Goal: Check status

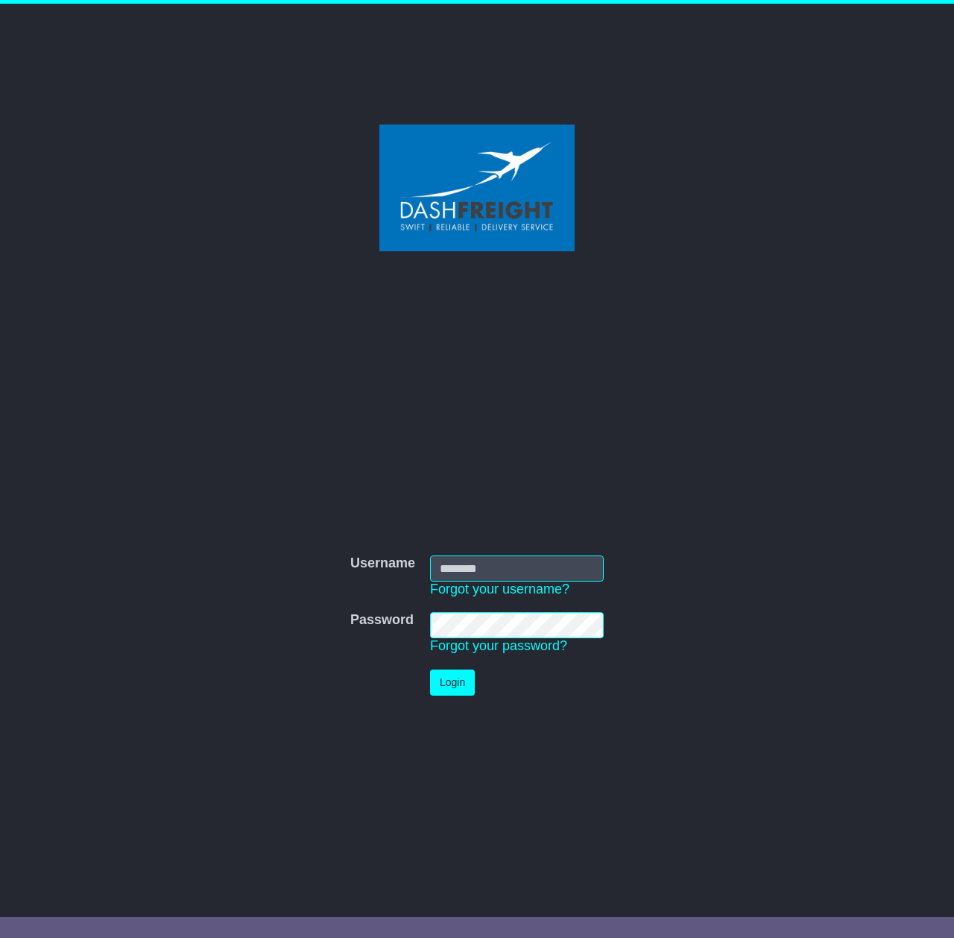
type input "**********"
click at [462, 678] on button "Login" at bounding box center [452, 683] width 45 height 26
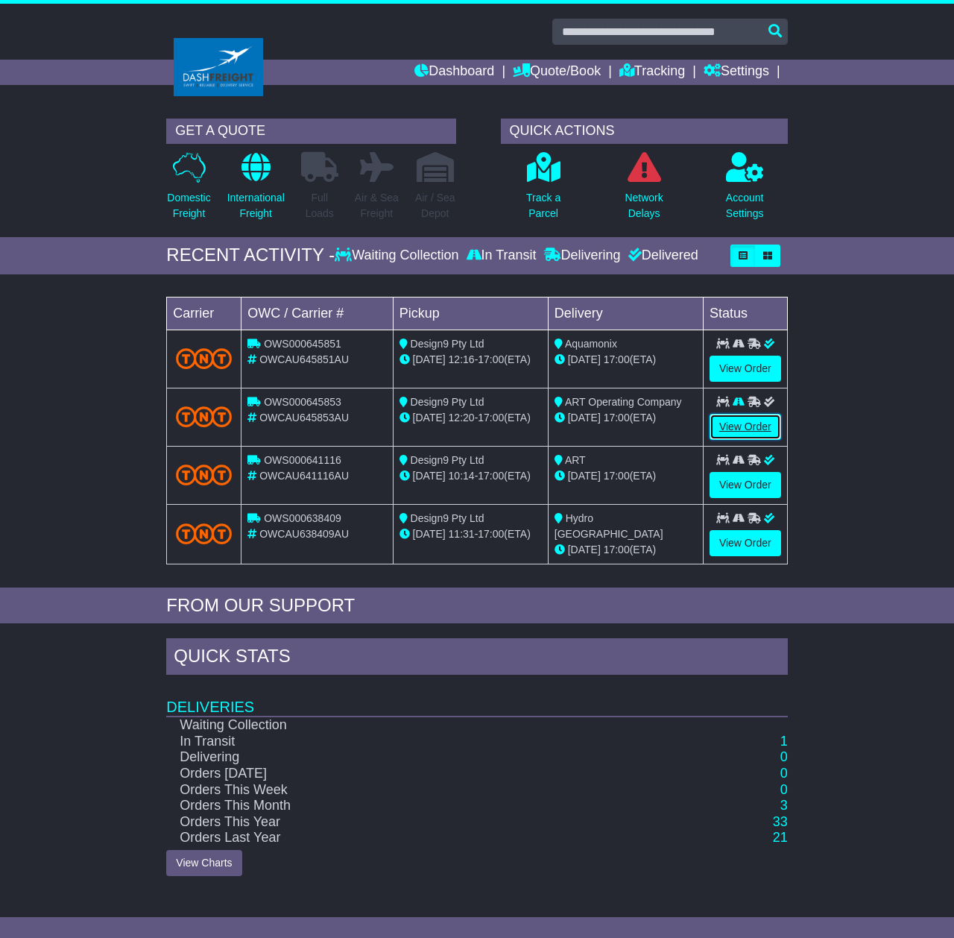
click at [734, 429] on link "View Order" at bounding box center [746, 427] width 72 height 26
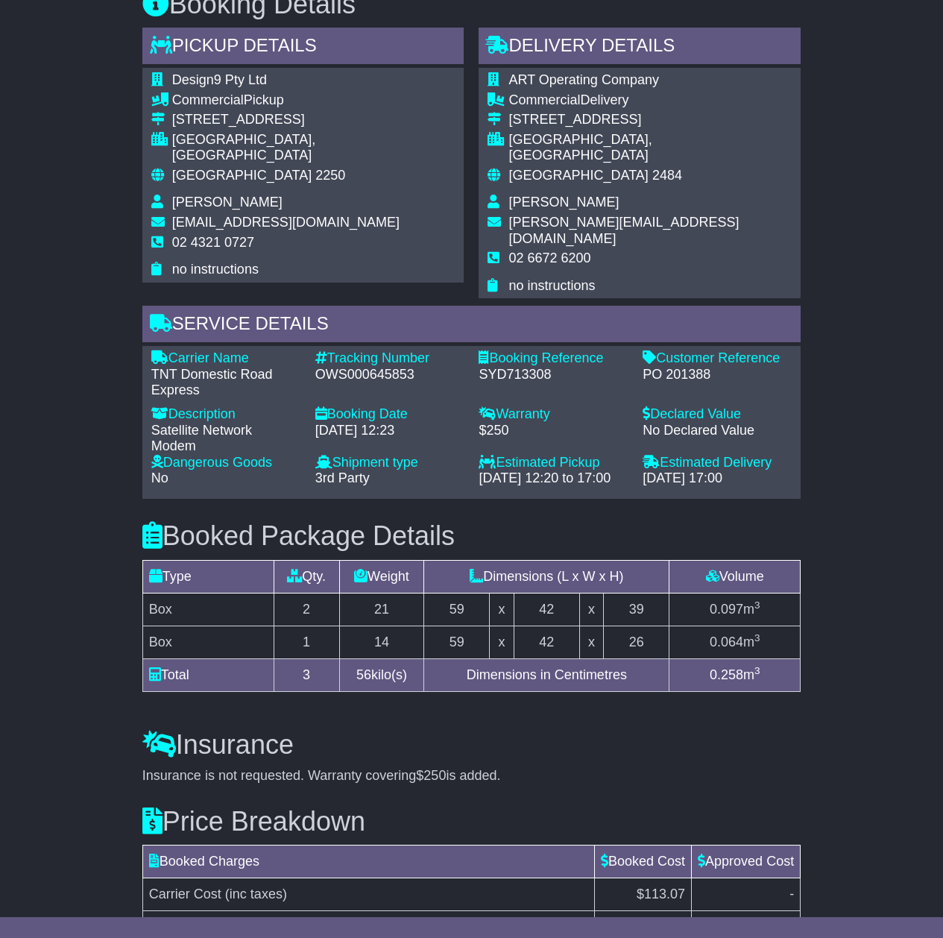
scroll to position [626, 0]
